Goal: Information Seeking & Learning: Learn about a topic

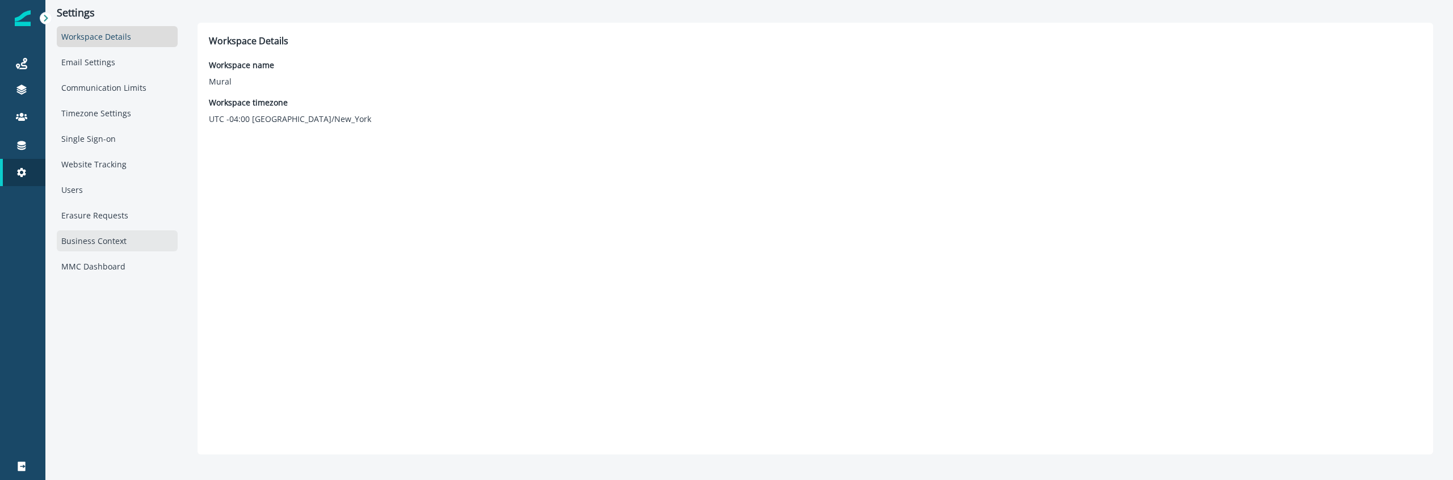
click at [123, 232] on div "Business Context" at bounding box center [117, 240] width 121 height 21
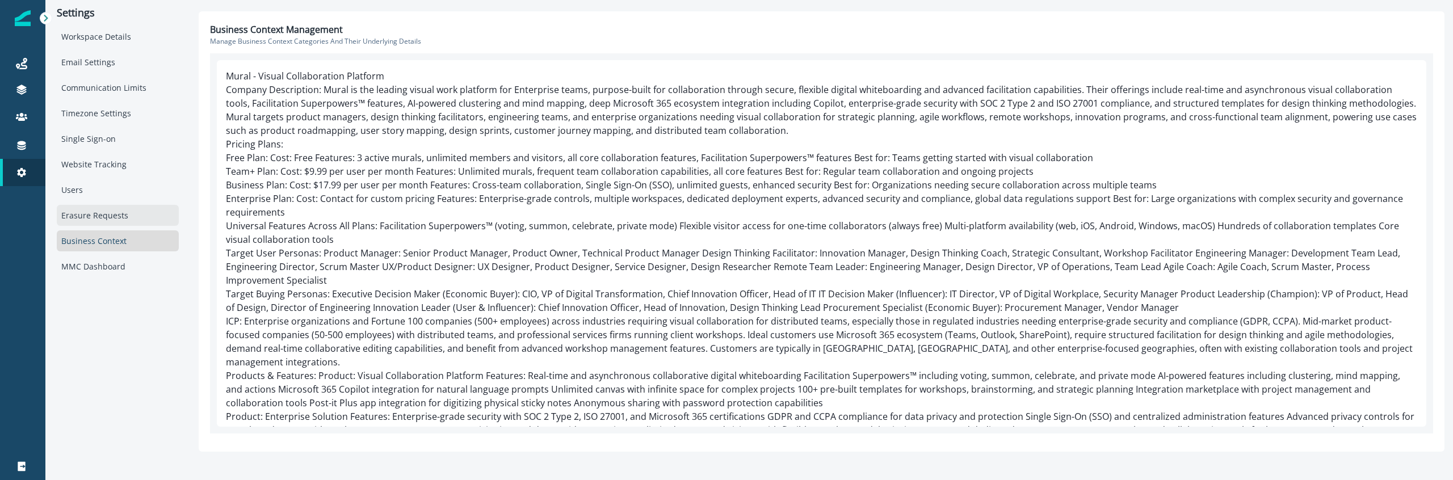
click at [95, 224] on div "Erasure Requests" at bounding box center [118, 215] width 122 height 21
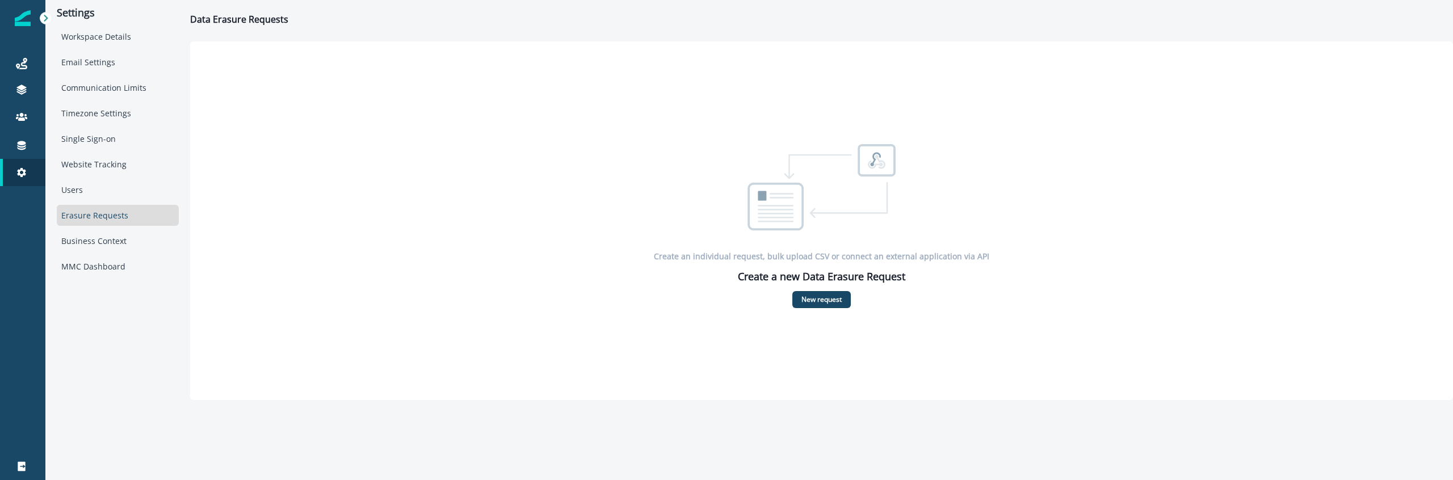
click at [92, 203] on div "Workspace Details Email Settings Communication Limits Timezone Settings Single …" at bounding box center [118, 151] width 122 height 251
click at [32, 139] on div "Connections" at bounding box center [23, 145] width 36 height 14
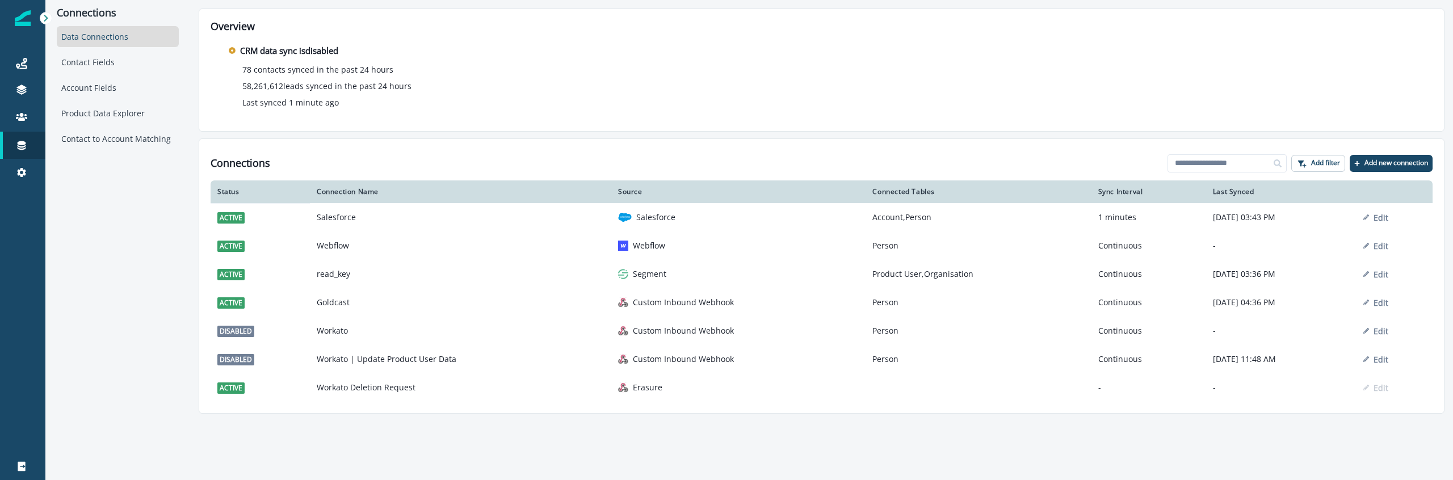
click at [561, 436] on div "Connections Data Connections Contact Fields Account Fields Product Data Explore…" at bounding box center [748, 240] width 1407 height 480
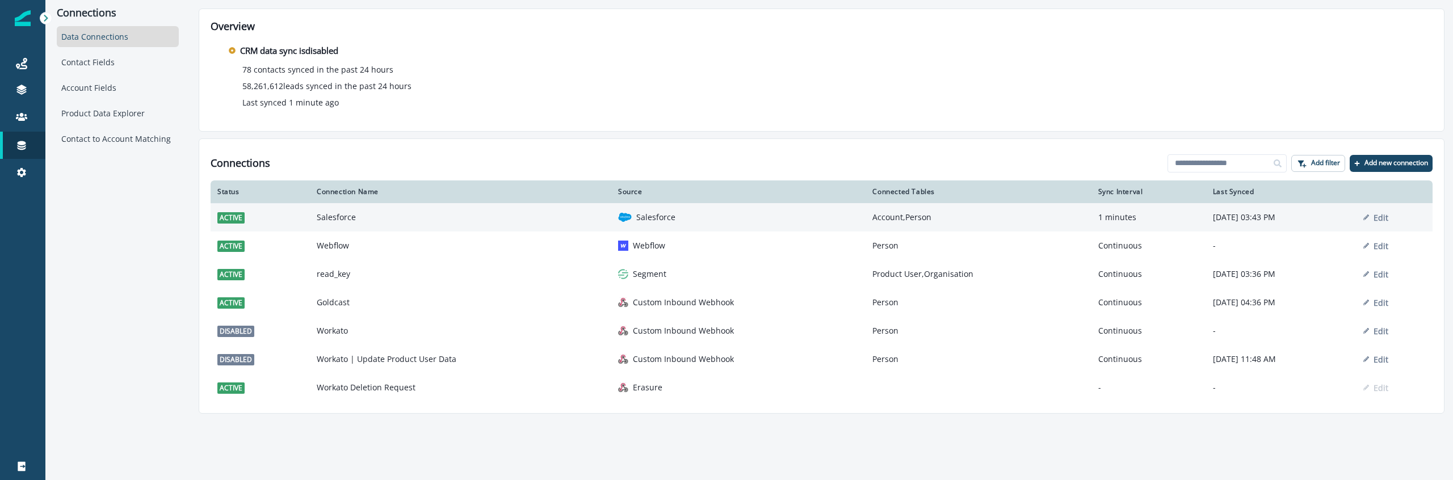
click at [689, 213] on div "Salesforce" at bounding box center [738, 218] width 241 height 14
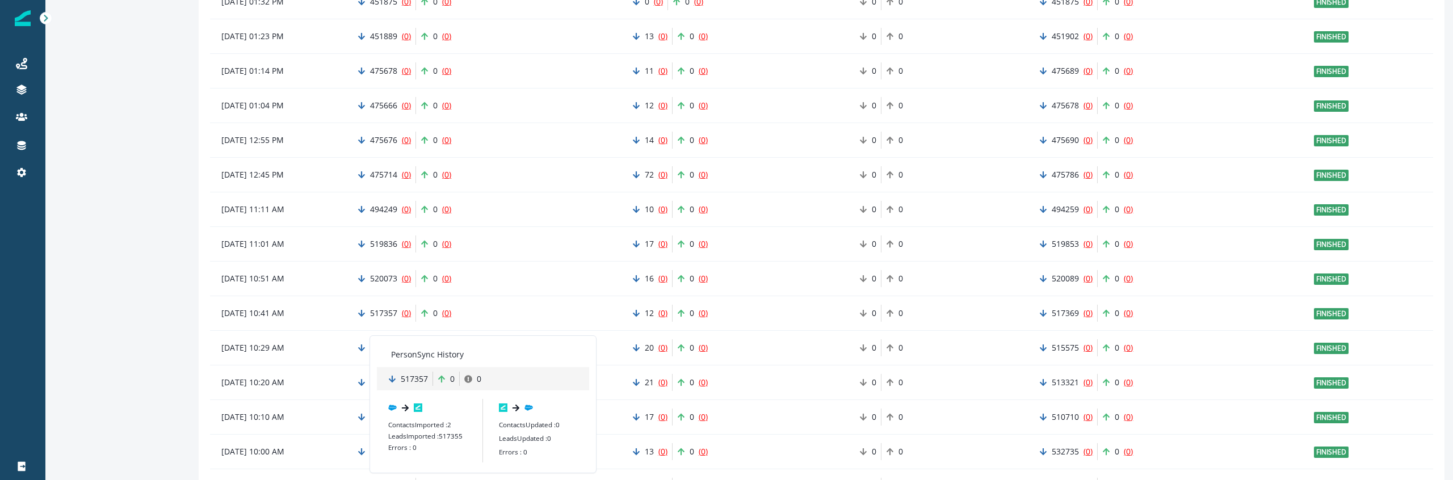
scroll to position [685, 0]
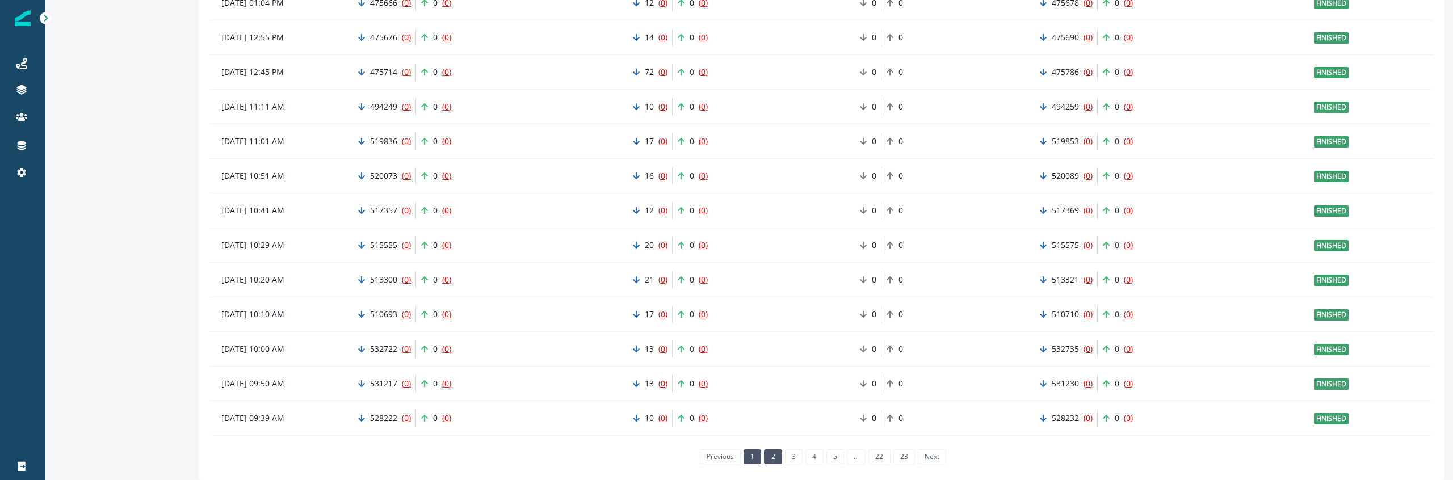
click at [769, 454] on link "2" at bounding box center [773, 456] width 18 height 15
click at [838, 455] on link "6" at bounding box center [845, 456] width 18 height 15
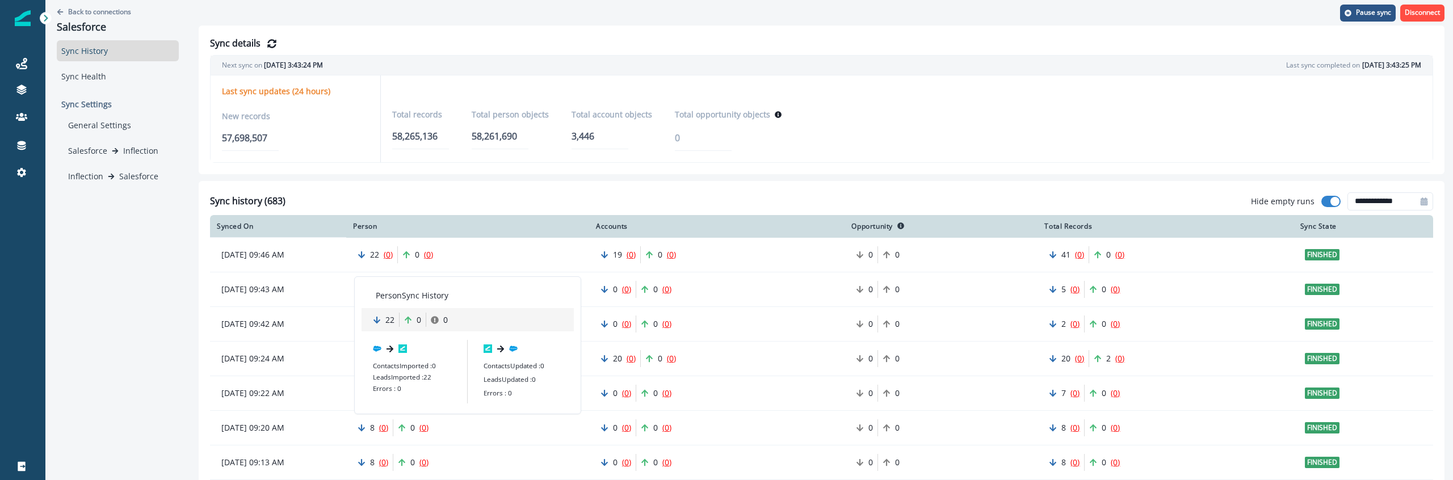
scroll to position [841, 0]
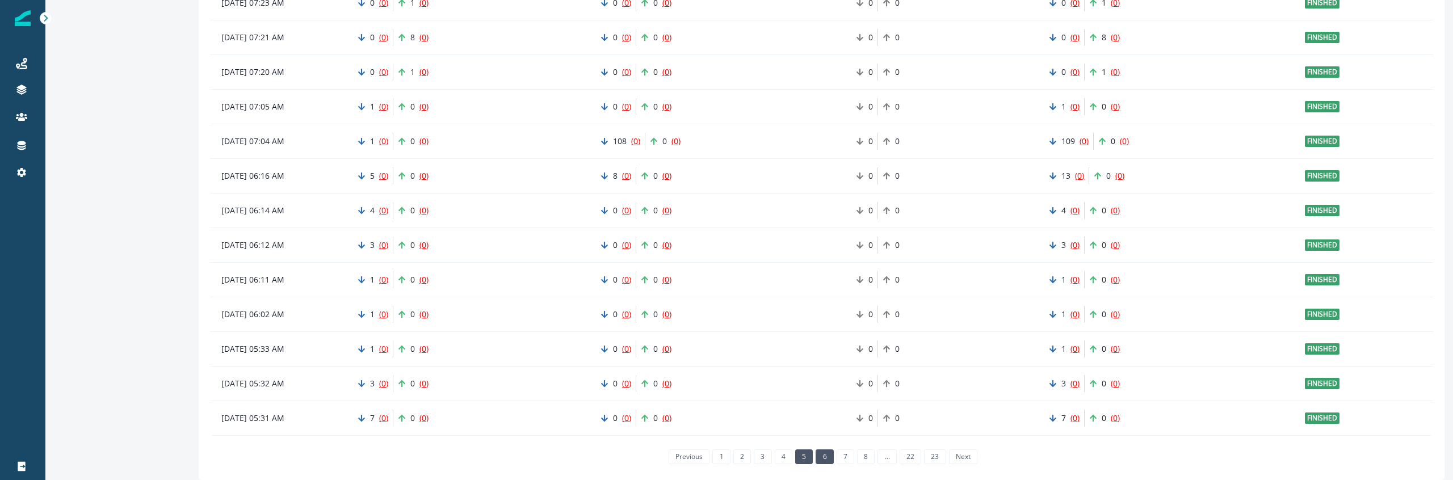
click at [805, 458] on link "5" at bounding box center [804, 456] width 18 height 15
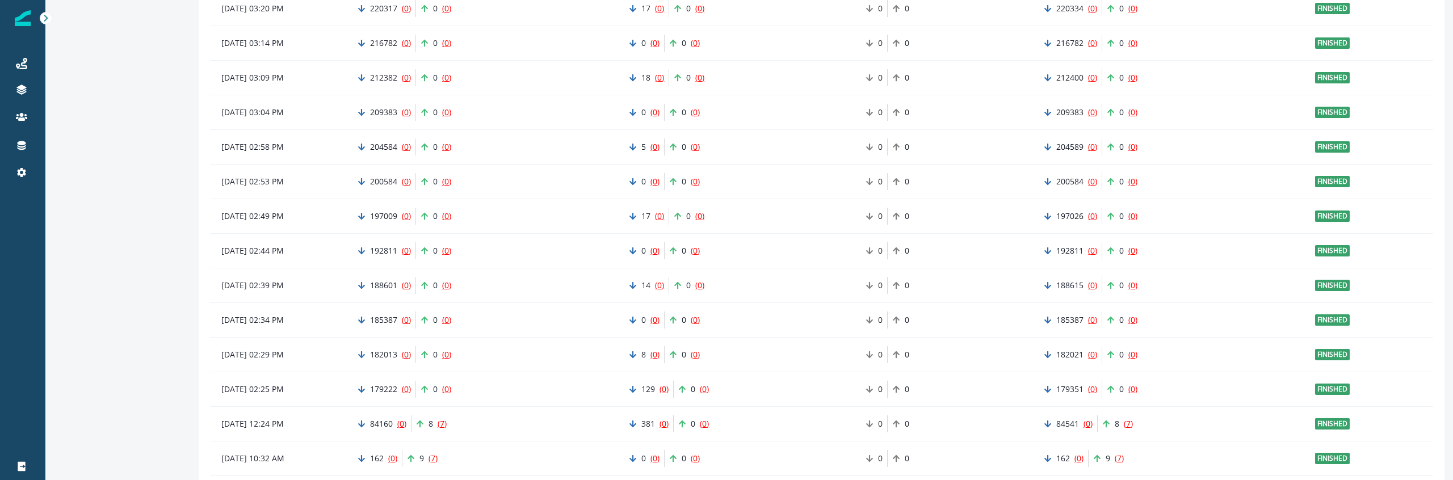
scroll to position [393, 0]
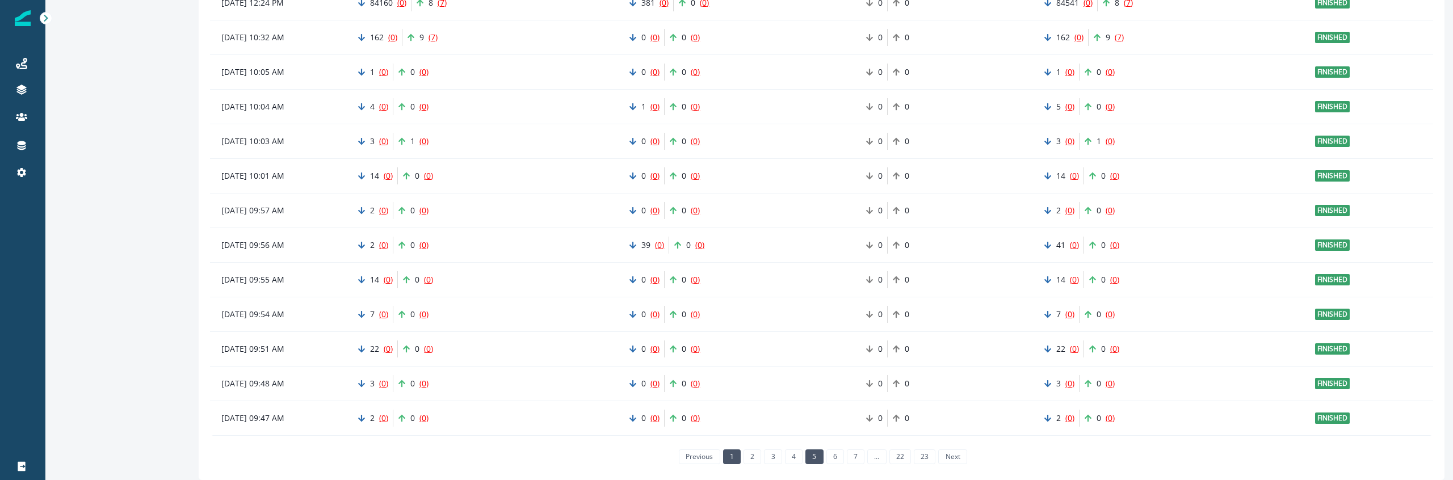
click at [731, 452] on link "1" at bounding box center [732, 456] width 18 height 15
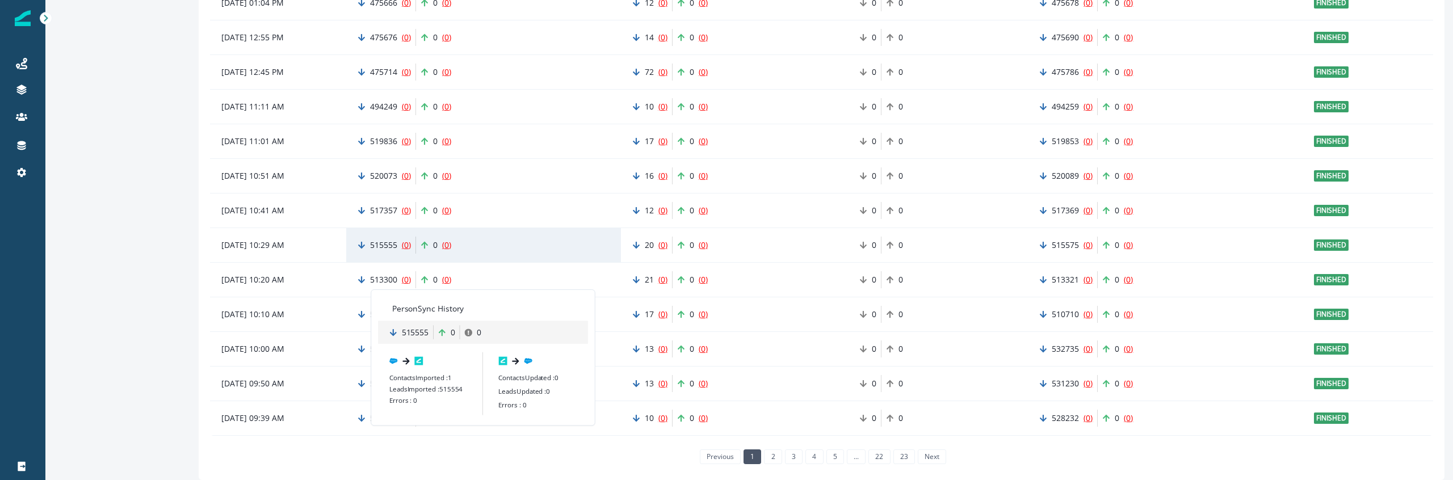
scroll to position [0, 0]
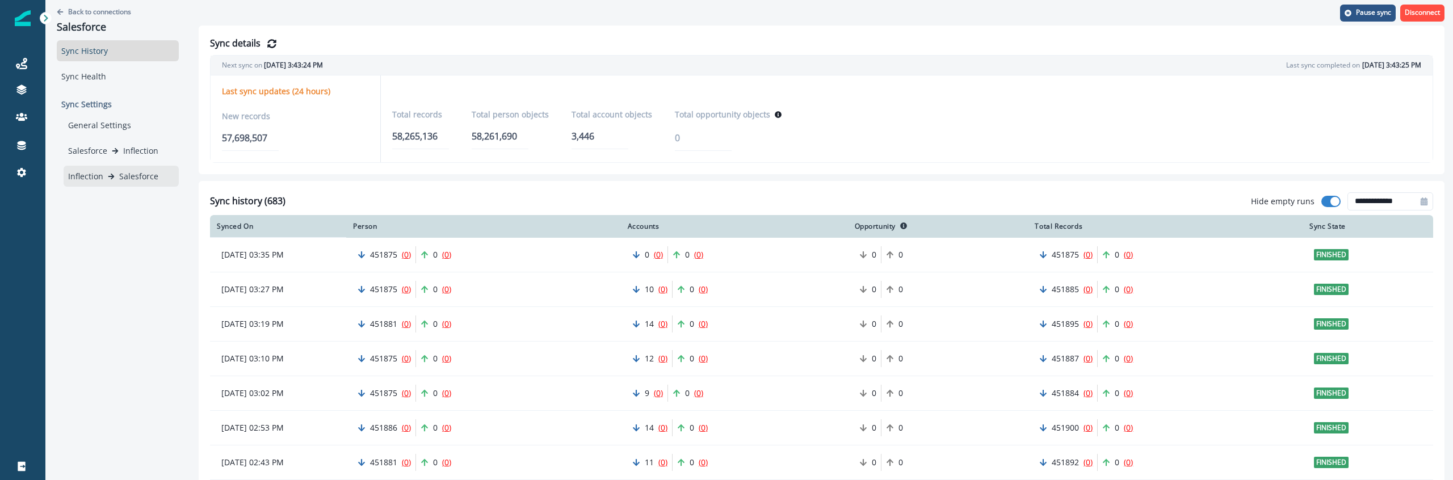
click at [108, 175] on icon at bounding box center [111, 176] width 7 height 7
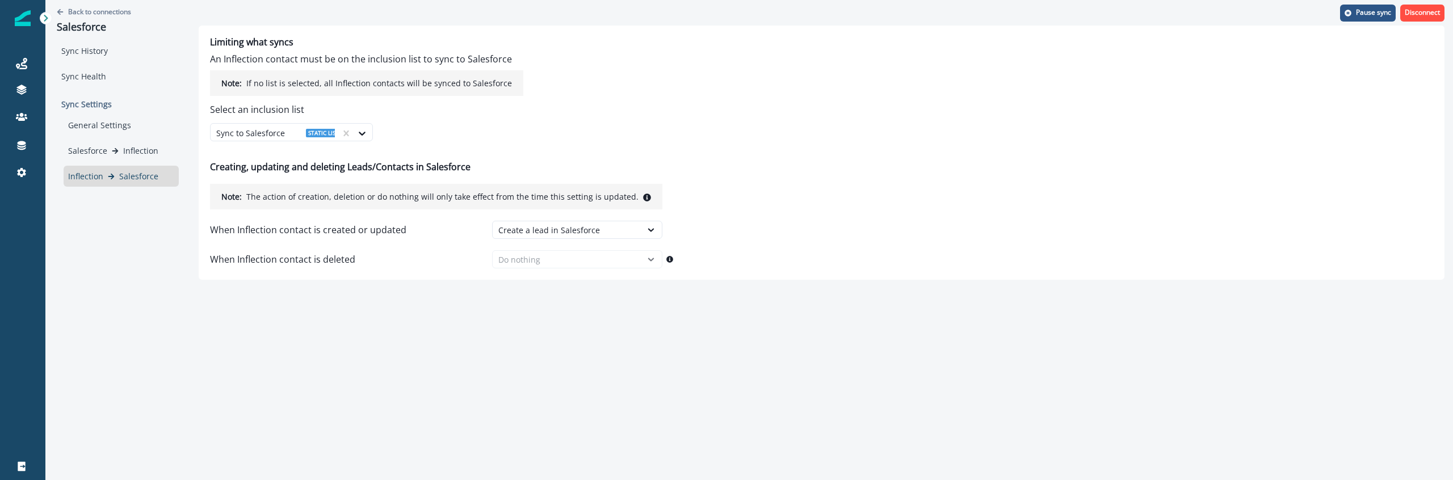
click at [344, 433] on div "Back to connections Salesforce Sync History Sync Health Sync Settings General S…" at bounding box center [748, 240] width 1407 height 480
click at [525, 225] on div "Create a lead in Salesforce" at bounding box center [566, 230] width 137 height 12
click at [615, 56] on div "Limiting what syncs An Inflection contact must be on the inclusion list to sync…" at bounding box center [821, 153] width 1245 height 254
click at [736, 181] on div "Limiting what syncs An Inflection contact must be on the inclusion list to sync…" at bounding box center [821, 153] width 1245 height 254
